Goal: Task Accomplishment & Management: Use online tool/utility

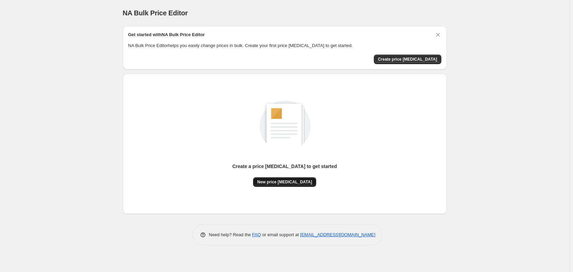
click at [299, 183] on span "New price change job" at bounding box center [284, 182] width 55 height 5
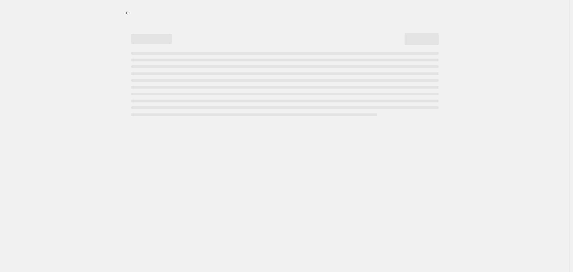
select select "percentage"
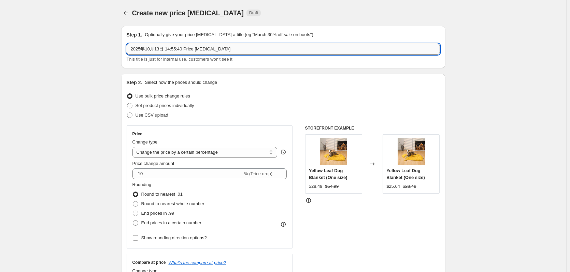
click at [246, 53] on input "2025年10月13日 14:55:40 Price change job" at bounding box center [283, 49] width 313 height 11
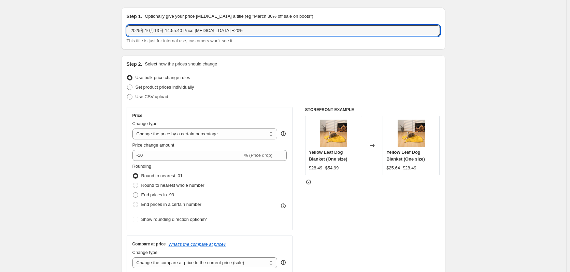
scroll to position [34, 0]
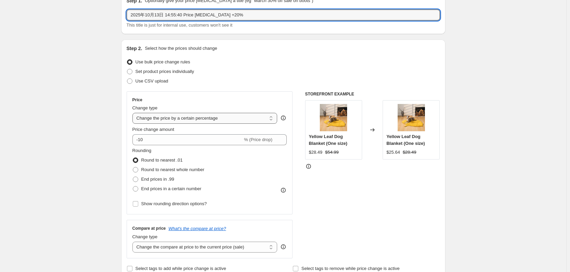
type input "2025年10月13日 14:55:40 Price change job +20%"
click at [216, 117] on select "Change the price to a certain amount Change the price by a certain amount Chang…" at bounding box center [204, 118] width 145 height 11
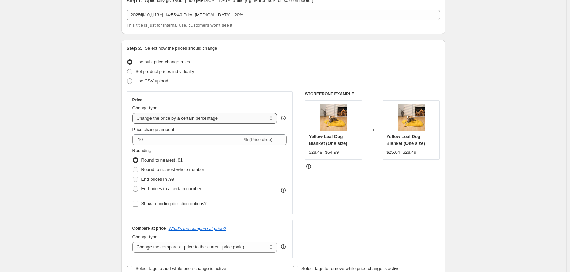
click at [216, 117] on select "Change the price to a certain amount Change the price by a certain amount Chang…" at bounding box center [204, 118] width 145 height 11
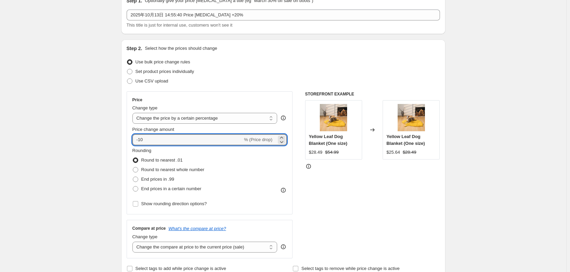
drag, startPoint x: 166, startPoint y: 138, endPoint x: 122, endPoint y: 135, distance: 43.5
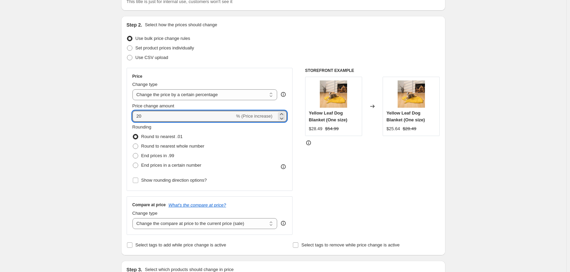
scroll to position [68, 0]
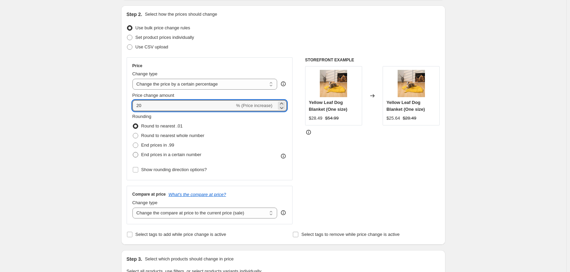
type input "20"
click at [134, 155] on span at bounding box center [135, 154] width 5 height 5
click at [133, 153] on input "End prices in a certain number" at bounding box center [133, 152] width 0 height 0
radio input "true"
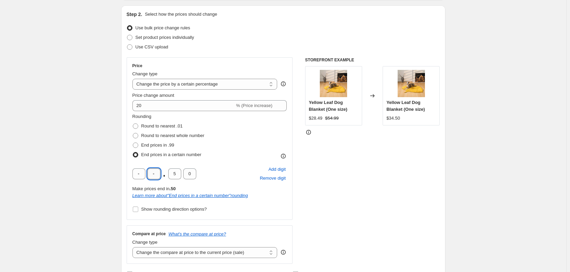
drag, startPoint x: 154, startPoint y: 172, endPoint x: 158, endPoint y: 173, distance: 3.8
click at [158, 173] on input "text" at bounding box center [153, 174] width 13 height 11
type input "9"
drag, startPoint x: 189, startPoint y: 175, endPoint x: 186, endPoint y: 174, distance: 3.8
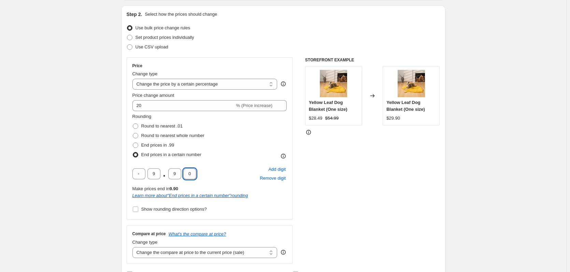
click at [186, 174] on input "0" at bounding box center [189, 174] width 13 height 11
type input "9"
click at [134, 144] on span at bounding box center [135, 145] width 5 height 5
click at [133, 143] on input "End prices in .99" at bounding box center [133, 143] width 0 height 0
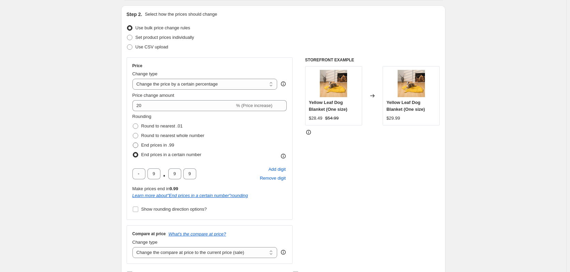
radio input "true"
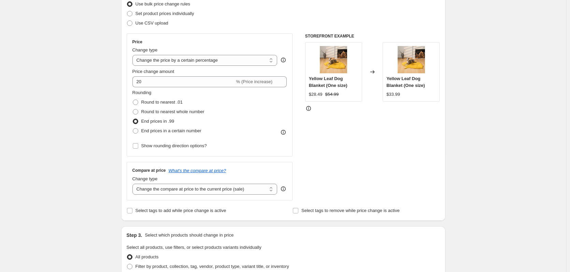
scroll to position [102, 0]
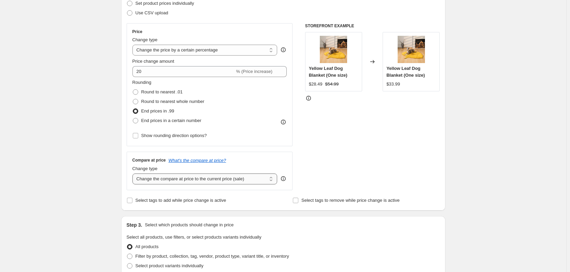
click at [159, 178] on select "Change the compare at price to the current price (sale) Change the compare at p…" at bounding box center [204, 179] width 145 height 11
select select "by"
click at [134, 174] on select "Change the compare at price to the current price (sale) Change the compare at p…" at bounding box center [204, 179] width 145 height 11
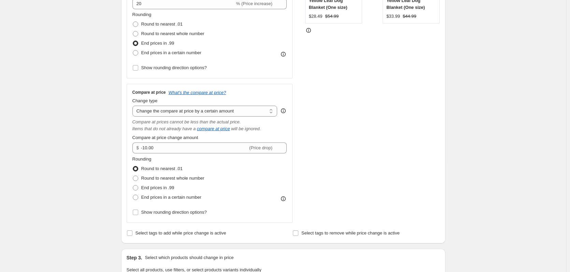
scroll to position [171, 0]
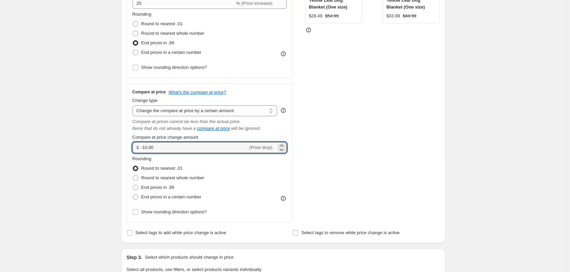
drag, startPoint x: 177, startPoint y: 148, endPoint x: 113, endPoint y: 140, distance: 65.1
click at [113, 140] on div "Create new price change job. This page is ready Create new price change job Dra…" at bounding box center [283, 220] width 566 height 783
type input "20.00"
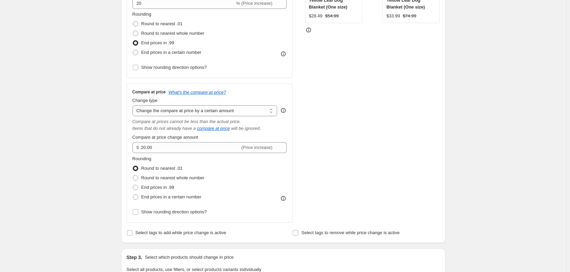
click at [98, 141] on div "Create new price change job. This page is ready Create new price change job Dra…" at bounding box center [283, 220] width 566 height 783
click at [145, 187] on span "End prices in .99" at bounding box center [157, 187] width 33 height 5
click at [133, 185] on input "End prices in .99" at bounding box center [133, 185] width 0 height 0
radio input "true"
click at [94, 139] on div "Create new price change job. This page is ready Create new price change job Dra…" at bounding box center [283, 220] width 566 height 783
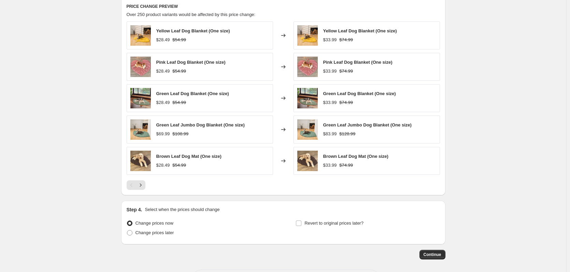
scroll to position [511, 0]
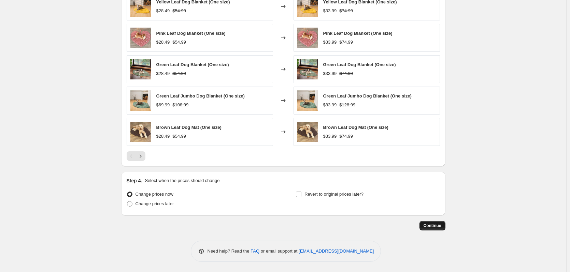
click at [437, 225] on span "Continue" at bounding box center [433, 225] width 18 height 5
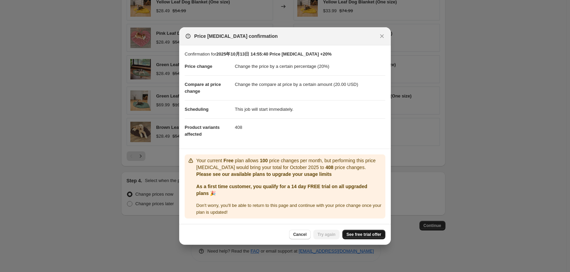
click at [357, 235] on span "See free trial offer" at bounding box center [363, 234] width 35 height 5
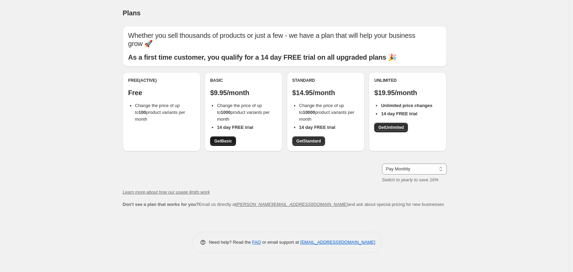
click at [219, 139] on link "Get Basic" at bounding box center [223, 142] width 26 height 10
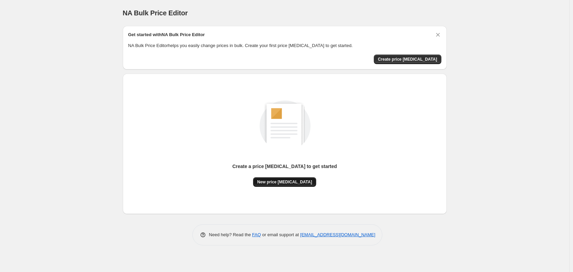
click at [285, 183] on span "New price change job" at bounding box center [284, 182] width 55 height 5
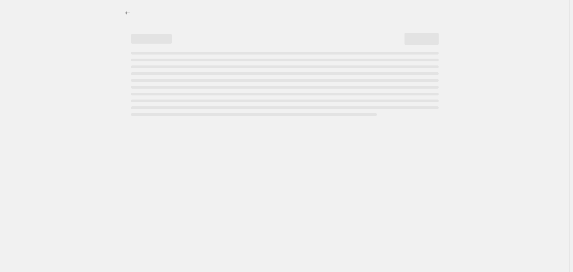
select select "percentage"
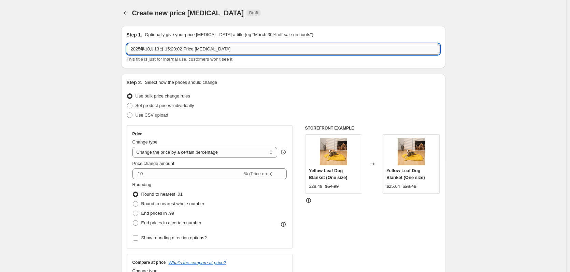
click at [235, 49] on input "2025年10月13日 15:20:02 Price change job" at bounding box center [283, 49] width 313 height 11
type input "2025年10月13日 15:20:02 Price [MEDICAL_DATA] +20%"
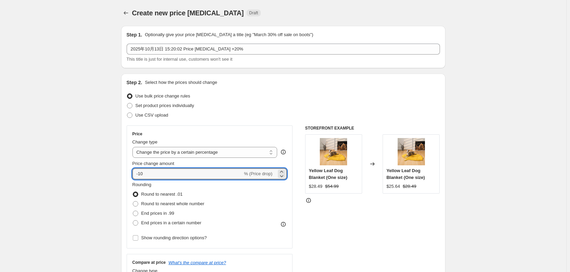
drag, startPoint x: 148, startPoint y: 176, endPoint x: 92, endPoint y: 166, distance: 57.0
type input "20"
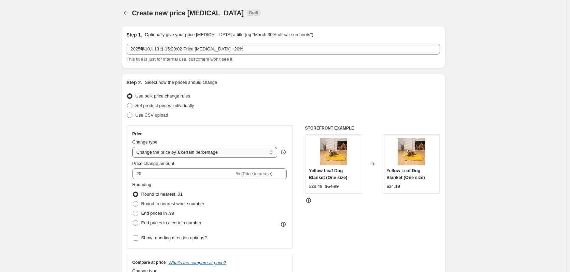
click at [168, 152] on select "Change the price to a certain amount Change the price by a certain amount Chang…" at bounding box center [204, 152] width 145 height 11
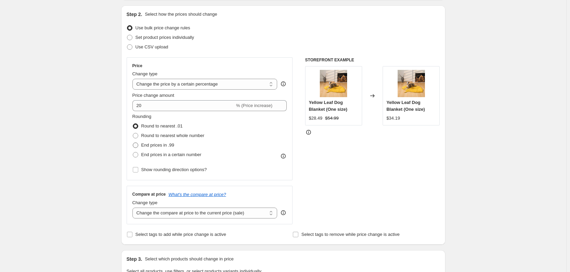
click at [165, 145] on span "End prices in .99" at bounding box center [157, 145] width 33 height 5
click at [133, 143] on input "End prices in .99" at bounding box center [133, 143] width 0 height 0
radio input "true"
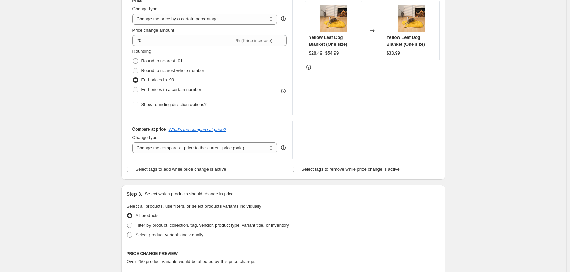
scroll to position [171, 0]
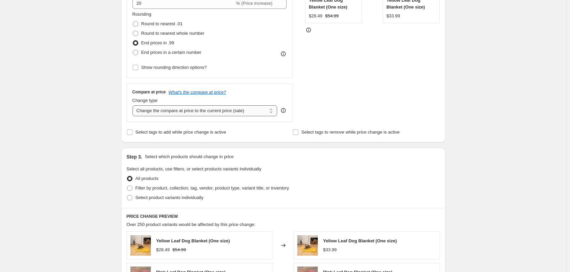
click at [190, 110] on select "Change the compare at price to the current price (sale) Change the compare at p…" at bounding box center [204, 110] width 145 height 11
select select "percentage"
click at [134, 105] on select "Change the compare at price to the current price (sale) Change the compare at p…" at bounding box center [204, 110] width 145 height 11
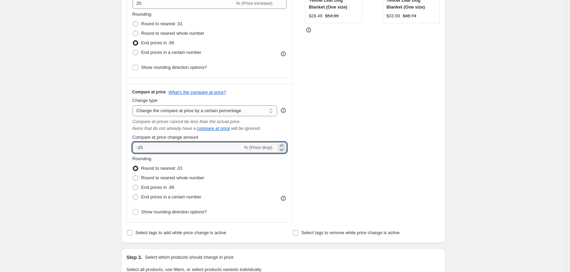
drag, startPoint x: 145, startPoint y: 148, endPoint x: 120, endPoint y: 142, distance: 25.7
click at [122, 143] on div "Step 1. Optionally give your price change job a title (eg "March 30% off sale o…" at bounding box center [281, 210] width 330 height 721
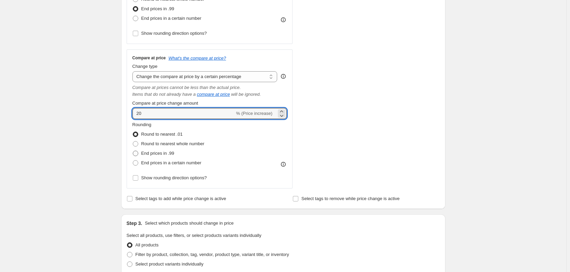
type input "20"
click at [140, 153] on label "End prices in .99" at bounding box center [153, 154] width 42 height 10
click at [133, 151] on input "End prices in .99" at bounding box center [133, 151] width 0 height 0
radio input "true"
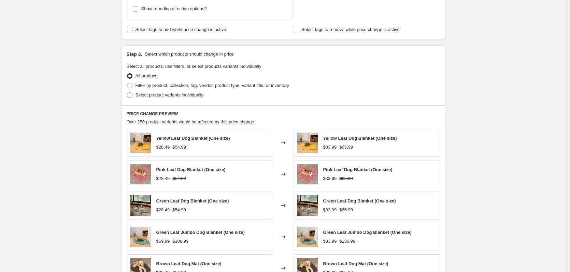
scroll to position [478, 0]
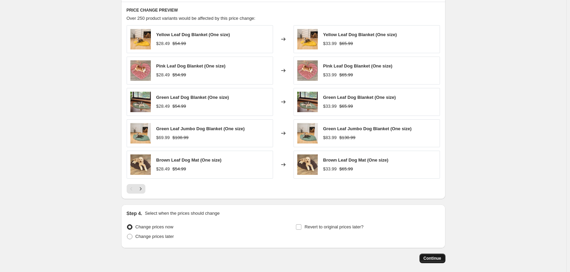
click at [434, 259] on span "Continue" at bounding box center [433, 258] width 18 height 5
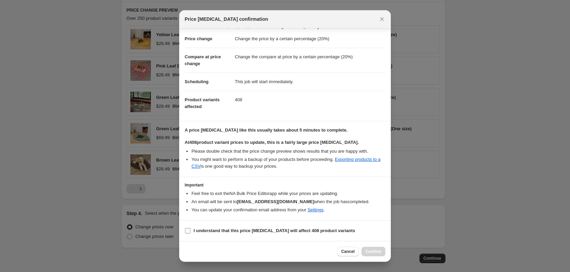
click at [194, 230] on b "I understand that this price change job will affect 408 product variants" at bounding box center [274, 230] width 161 height 5
click at [190, 230] on input "I understand that this price change job will affect 408 product variants" at bounding box center [187, 230] width 5 height 5
checkbox input "true"
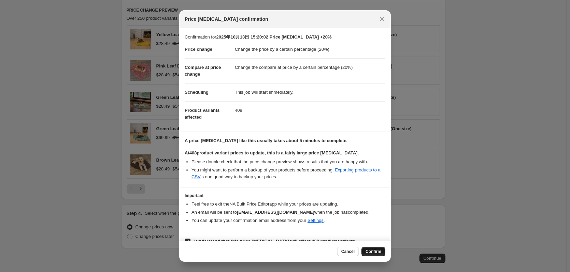
click at [373, 253] on span "Confirm" at bounding box center [374, 251] width 16 height 5
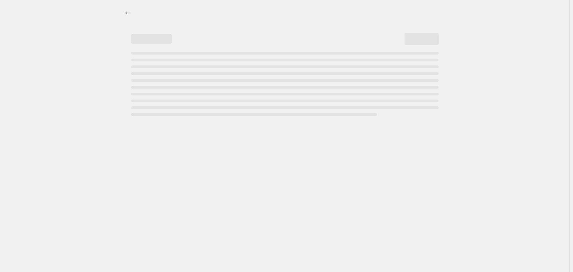
select select "percentage"
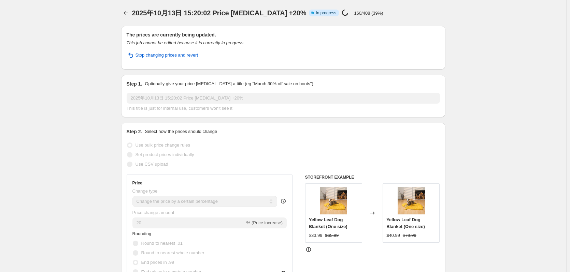
drag, startPoint x: 14, startPoint y: 76, endPoint x: 15, endPoint y: 72, distance: 4.2
